Goal: Transaction & Acquisition: Purchase product/service

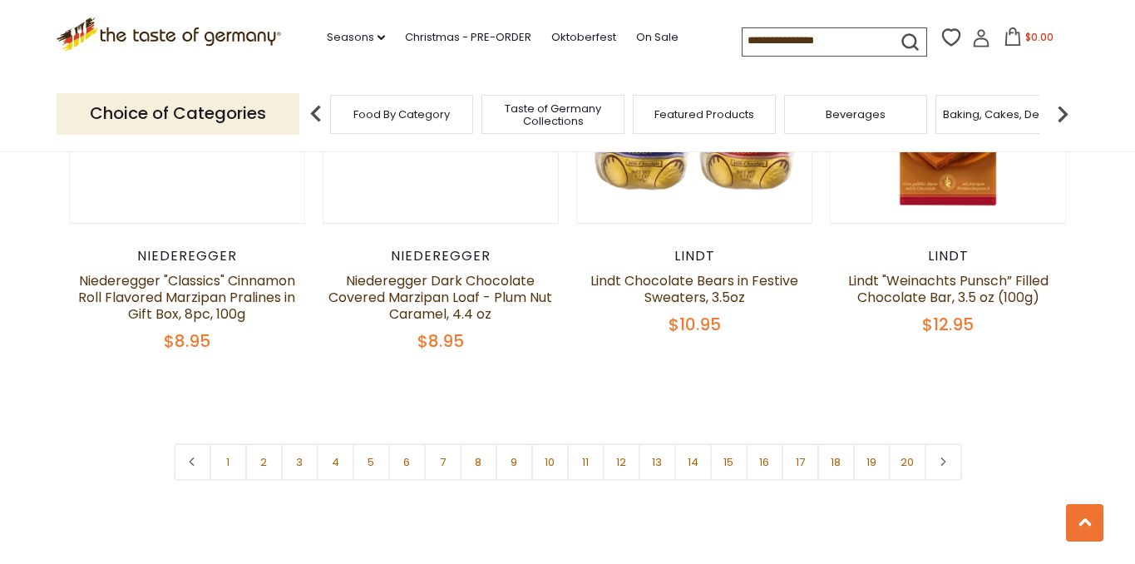
scroll to position [3967, 0]
click at [265, 442] on link "2" at bounding box center [263, 460] width 37 height 37
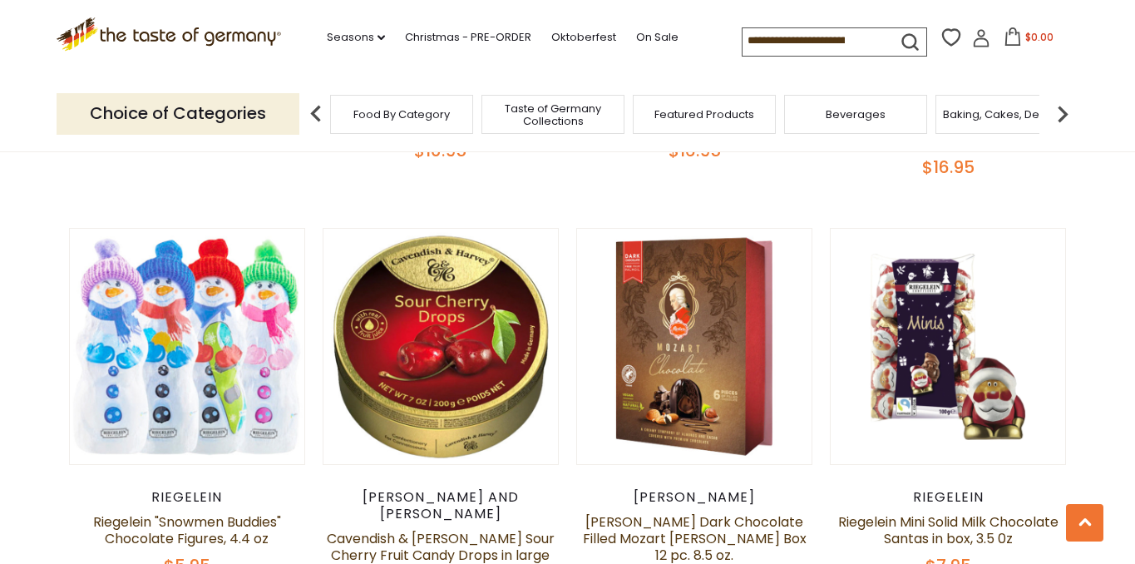
scroll to position [3319, 0]
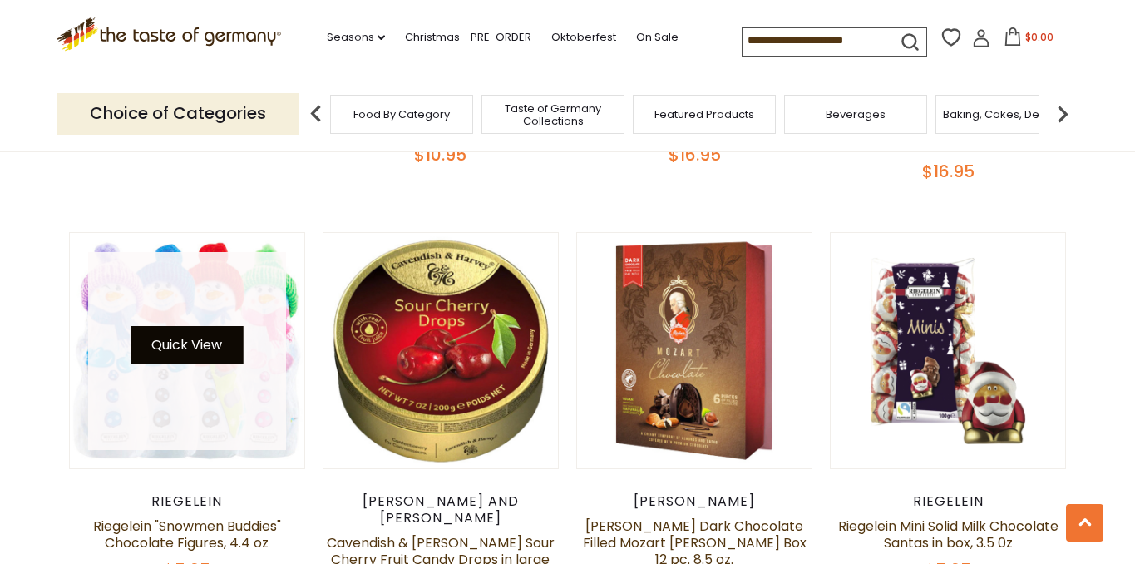
click at [215, 326] on button "Quick View" at bounding box center [187, 344] width 112 height 37
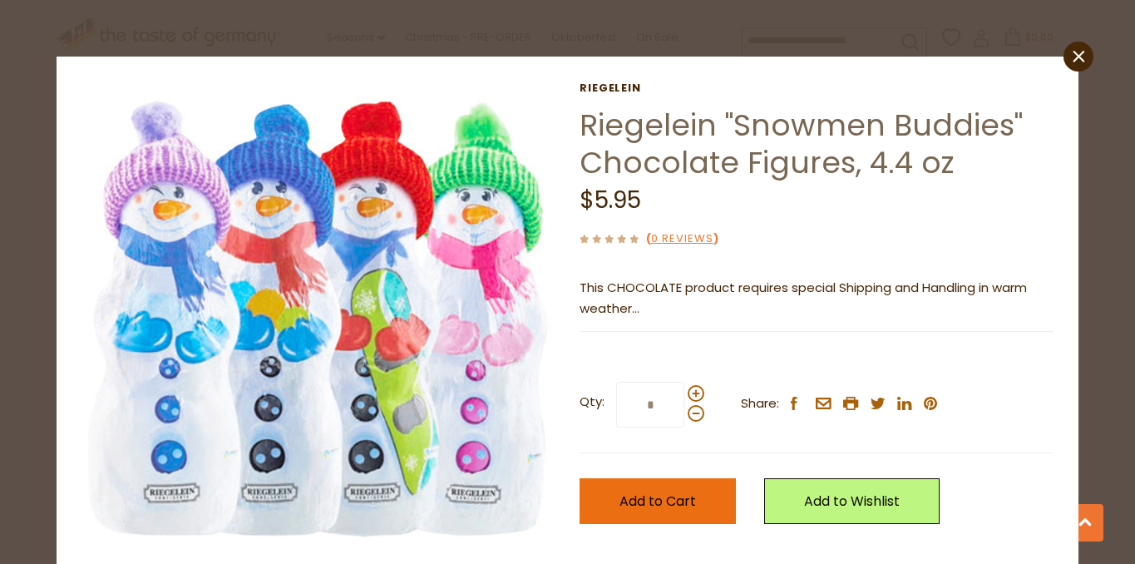
click at [611, 498] on button "Add to Cart" at bounding box center [657, 501] width 156 height 46
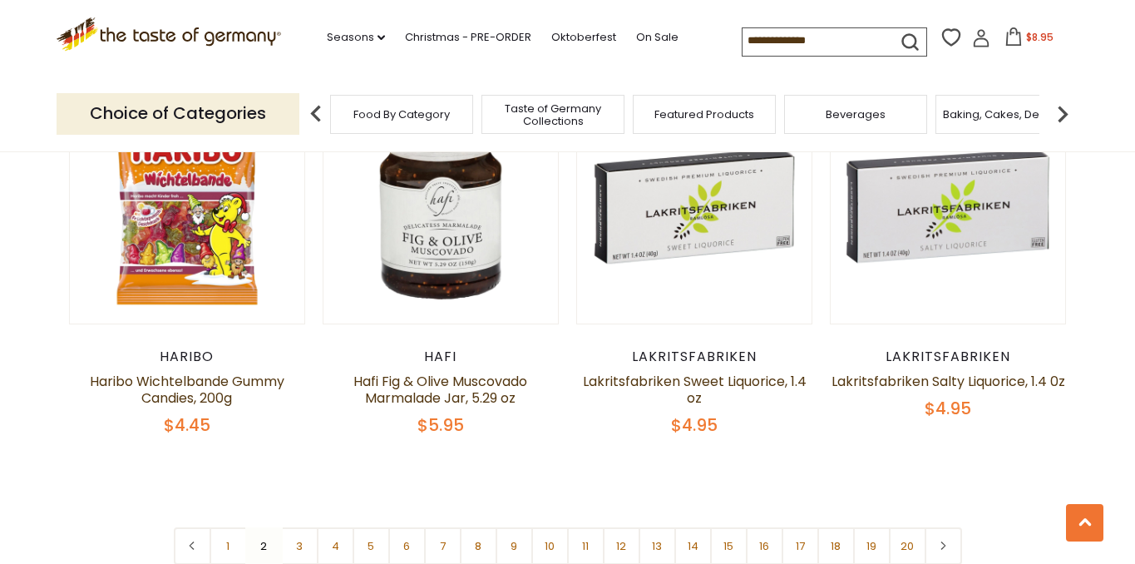
scroll to position [3896, 0]
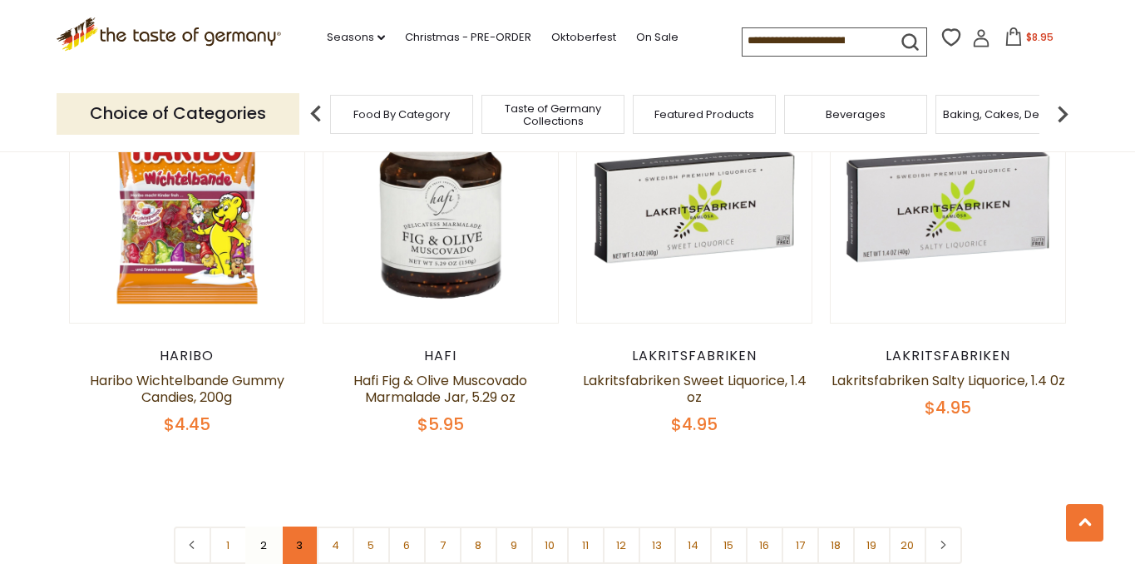
click at [297, 526] on link "3" at bounding box center [299, 544] width 37 height 37
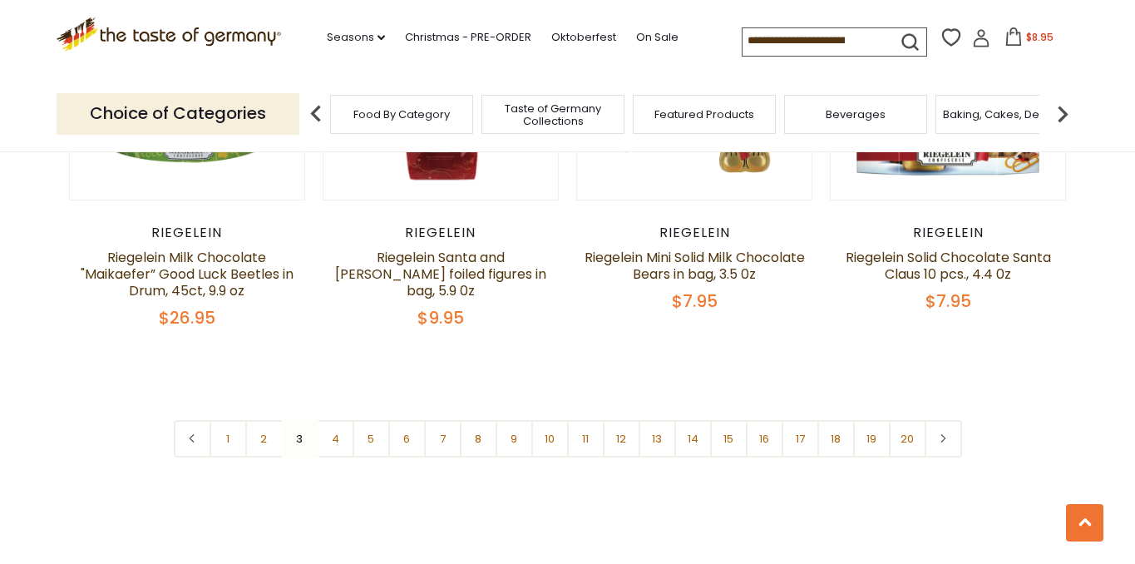
scroll to position [4041, 0]
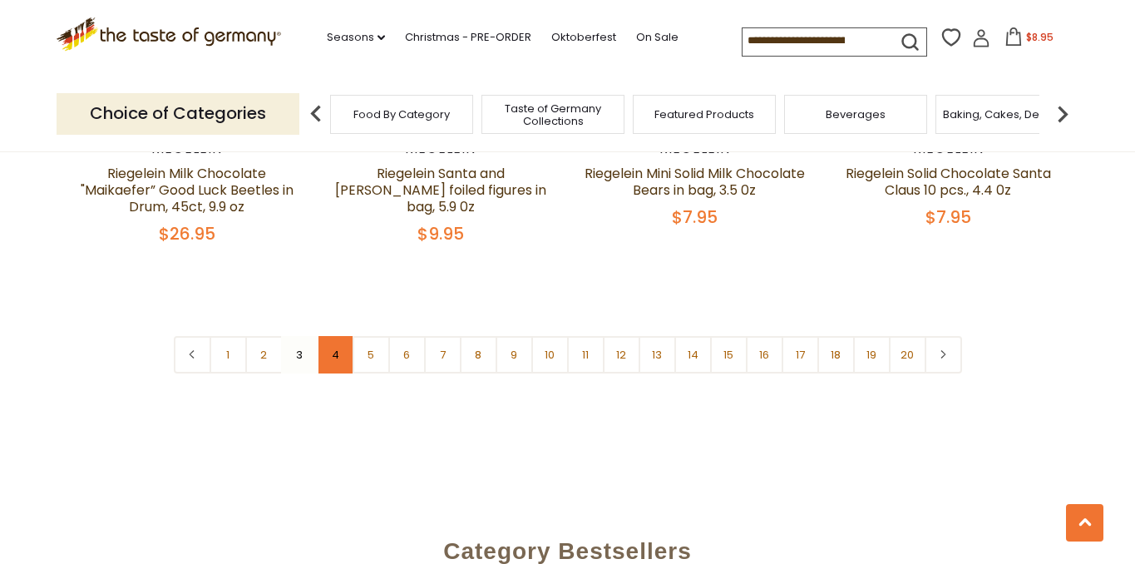
click at [334, 336] on link "4" at bounding box center [335, 354] width 37 height 37
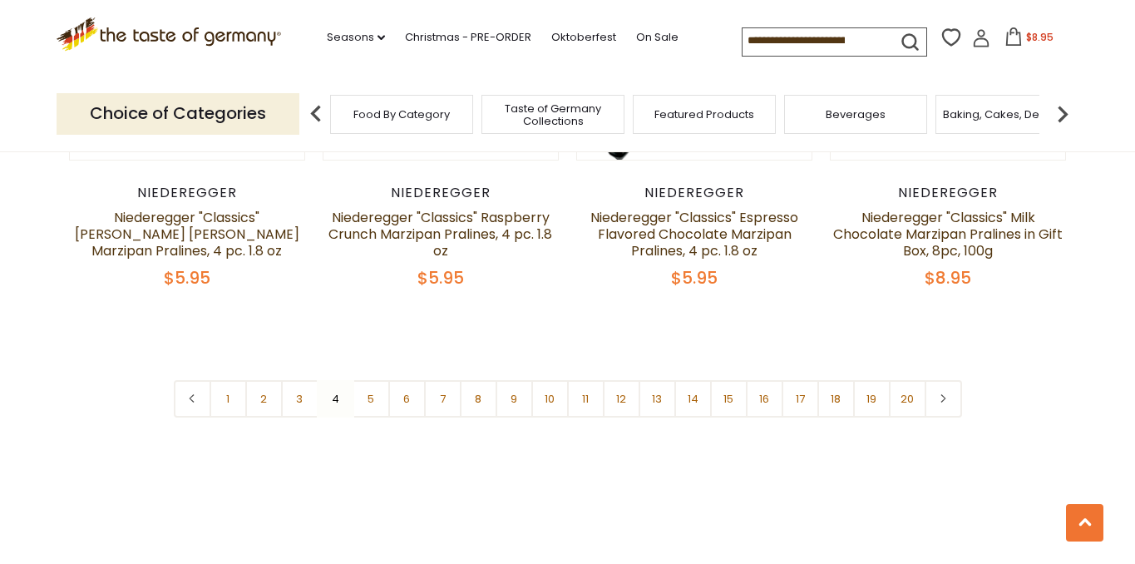
scroll to position [4102, 0]
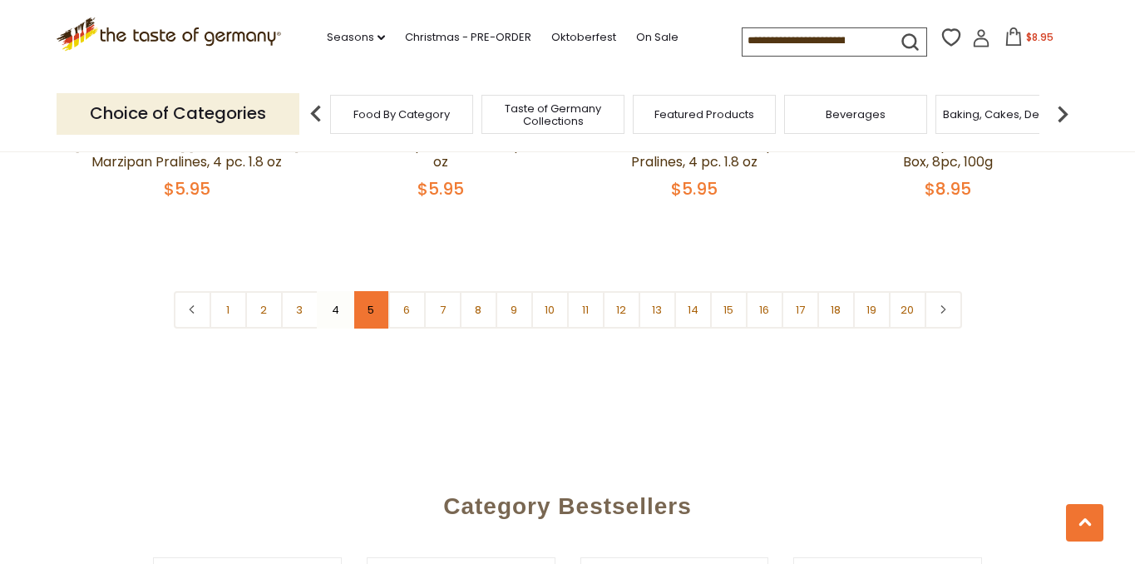
click at [369, 291] on link "5" at bounding box center [370, 309] width 37 height 37
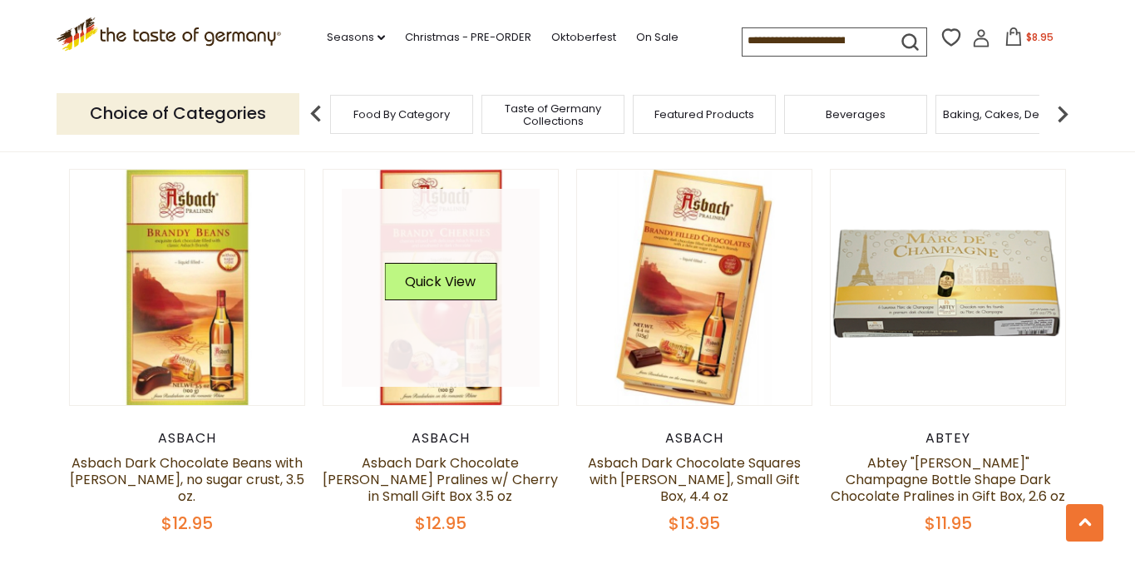
scroll to position [1695, 0]
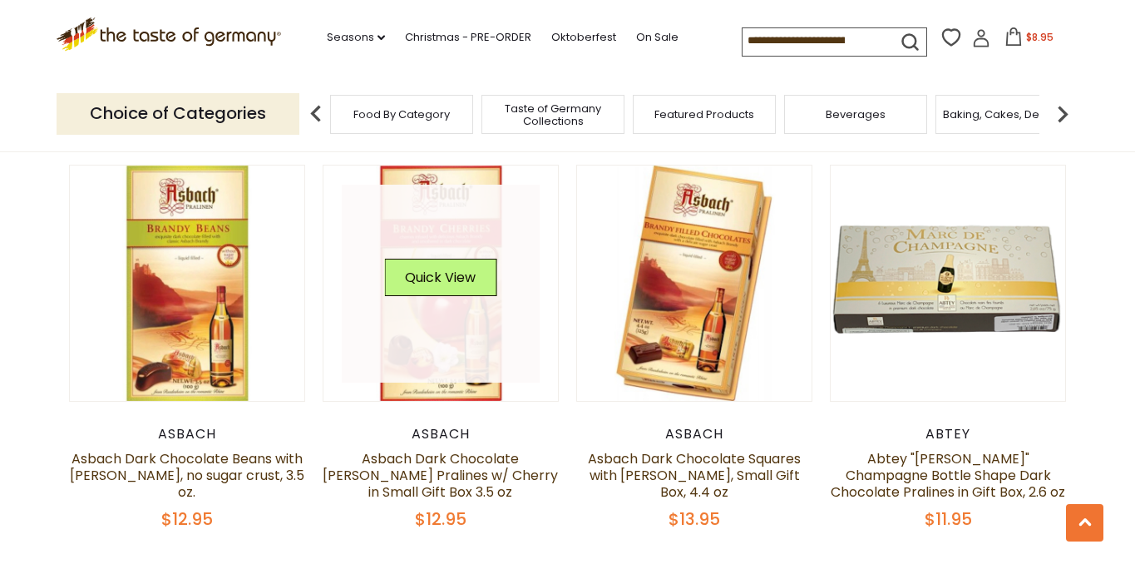
click at [462, 344] on link at bounding box center [441, 284] width 198 height 198
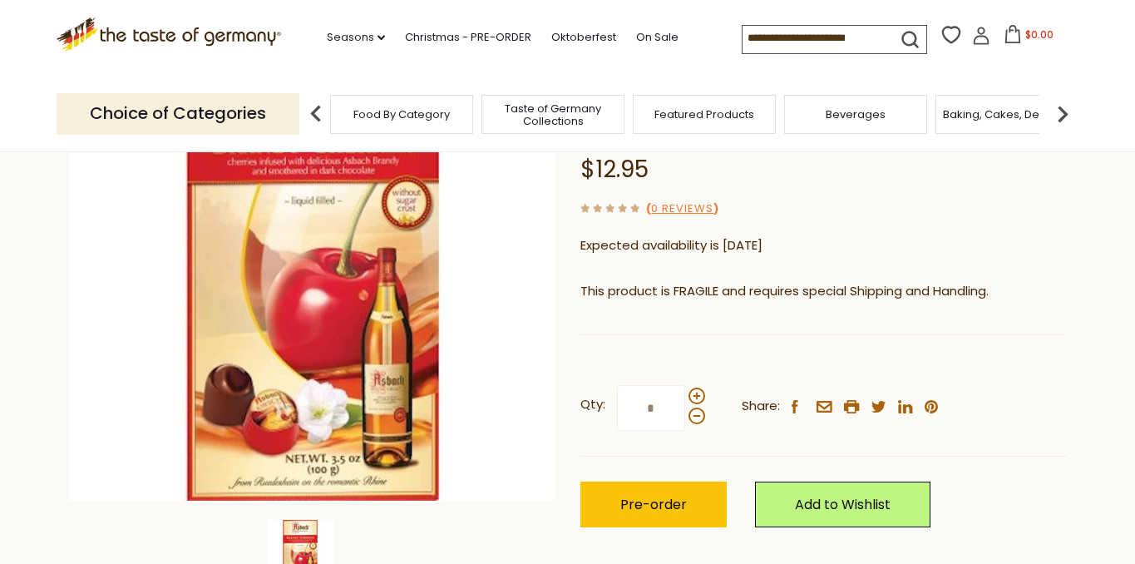
scroll to position [351, 0]
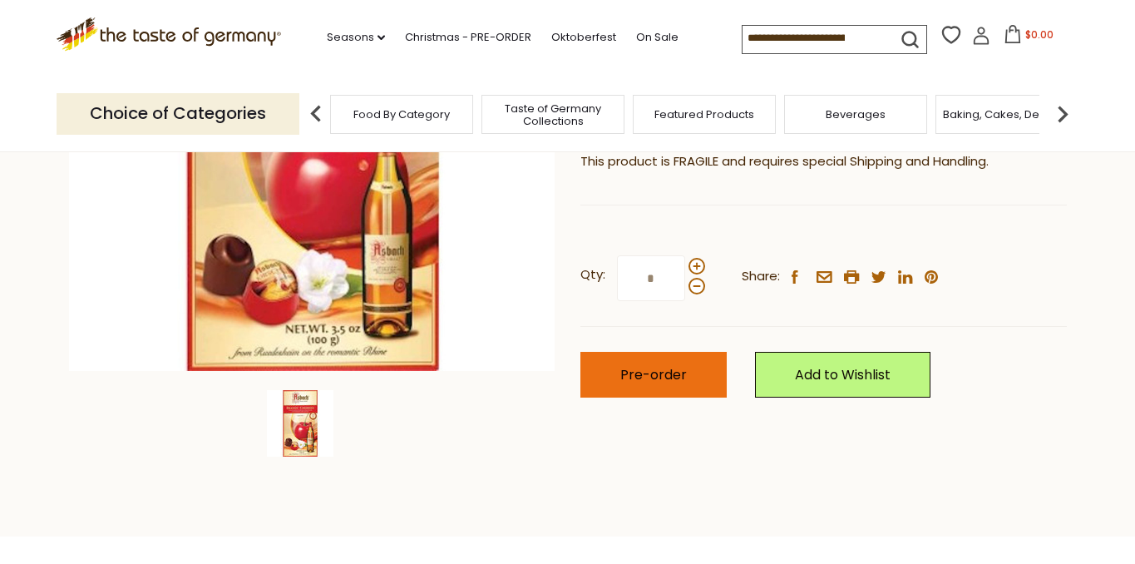
click at [633, 380] on span "Pre-order" at bounding box center [653, 374] width 66 height 19
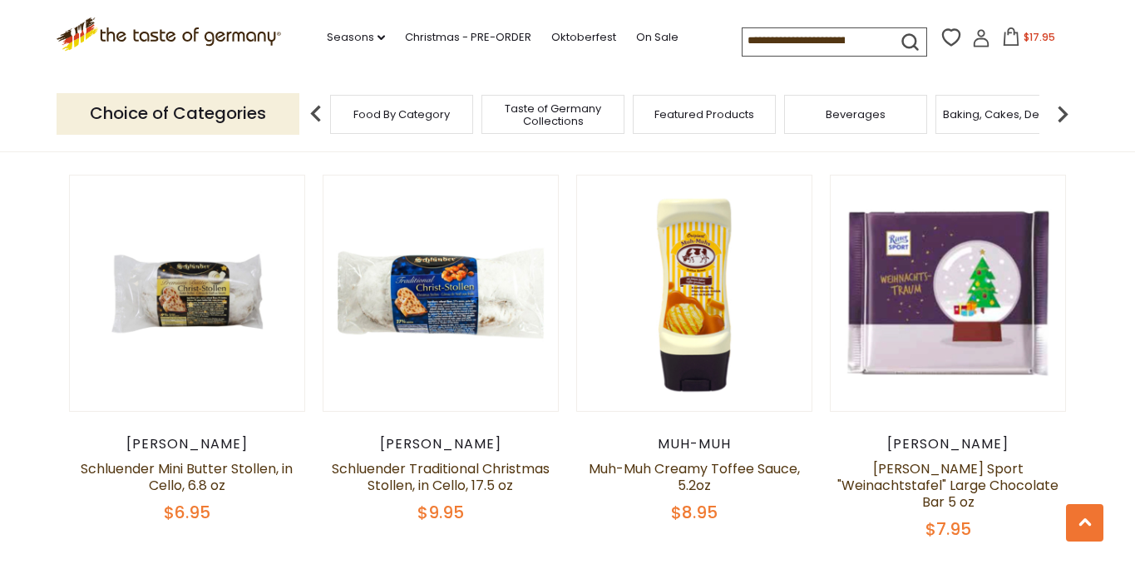
scroll to position [3765, 0]
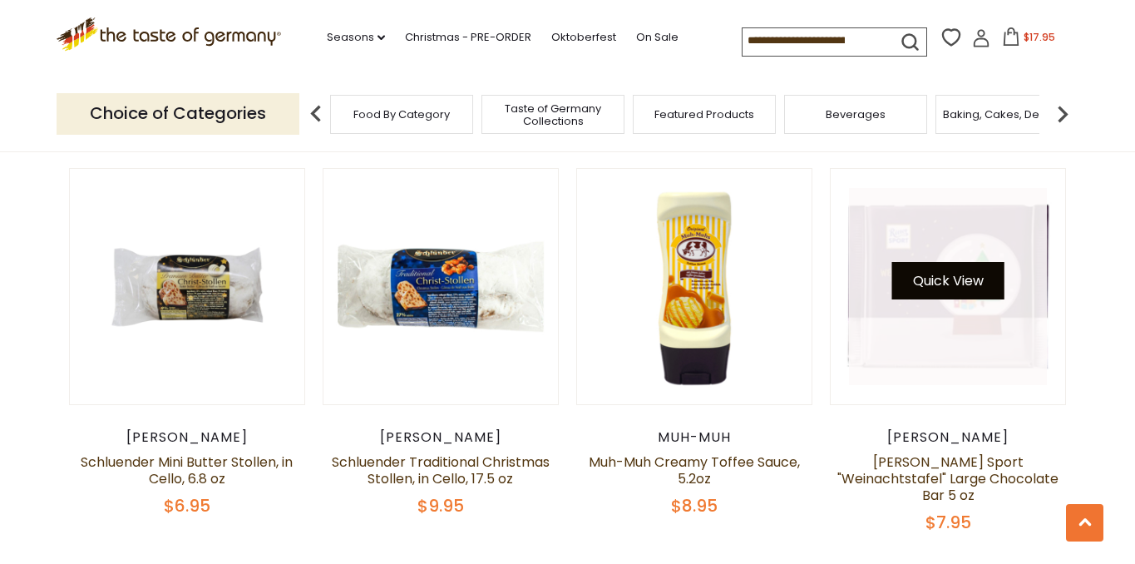
click at [929, 262] on button "Quick View" at bounding box center [948, 280] width 112 height 37
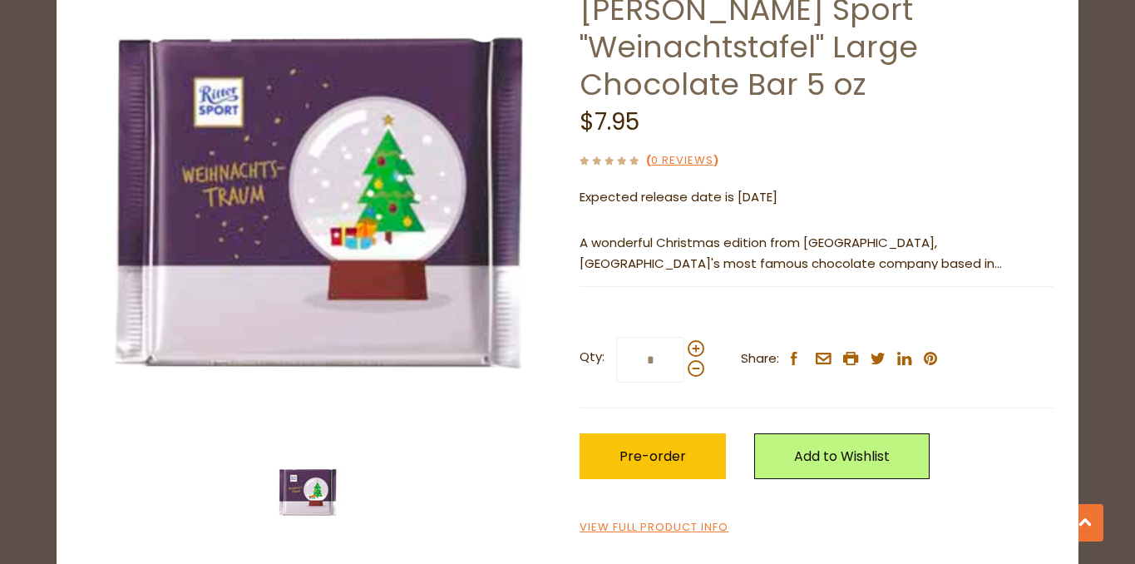
scroll to position [116, 0]
click at [715, 519] on link "View Full Product Info" at bounding box center [653, 527] width 149 height 17
